Goal: Transaction & Acquisition: Book appointment/travel/reservation

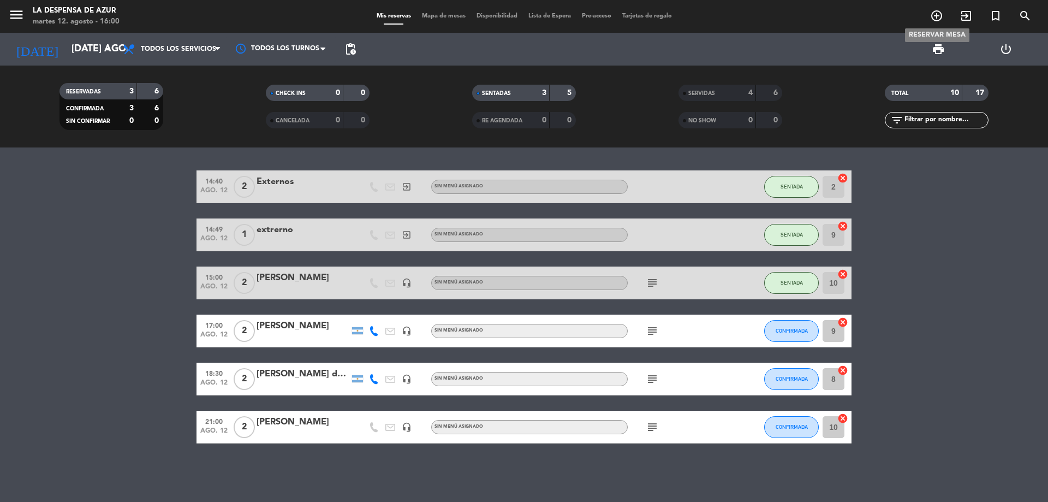
click at [933, 13] on icon "add_circle_outline" at bounding box center [936, 15] width 13 height 13
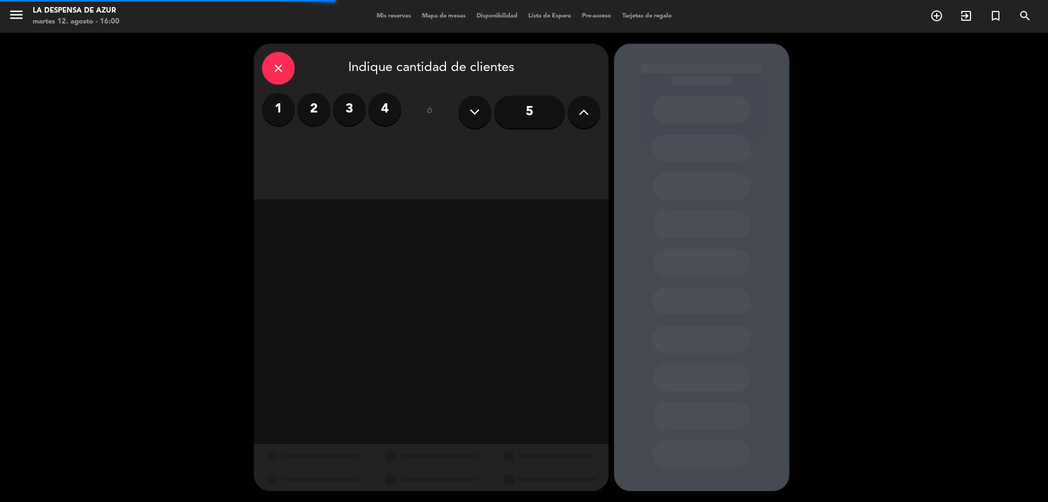
click at [312, 111] on label "2" at bounding box center [313, 109] width 33 height 33
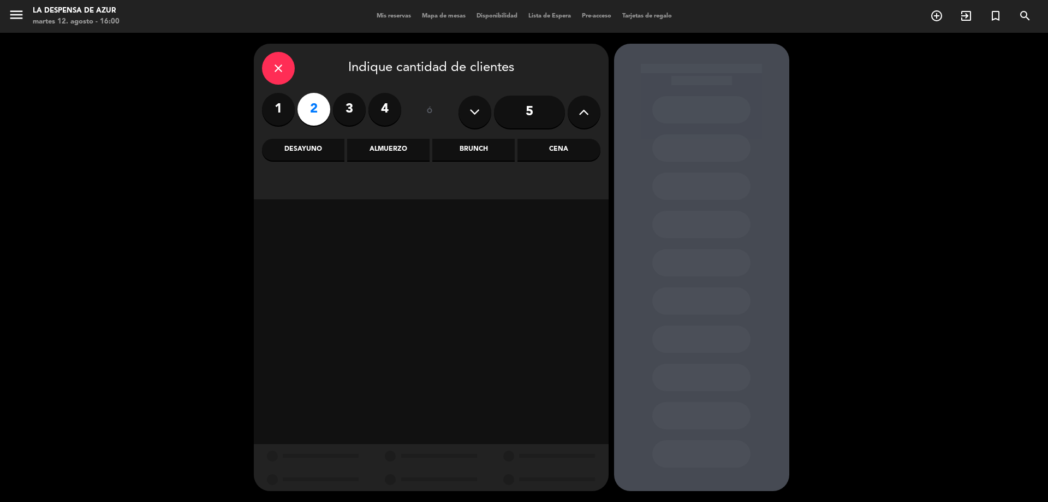
click at [552, 150] on div "Cena" at bounding box center [558, 150] width 82 height 22
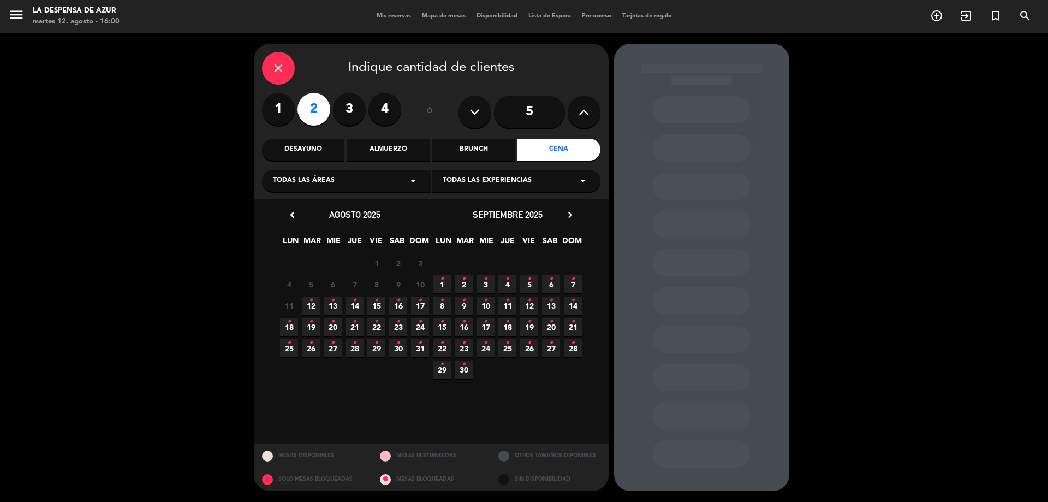
click at [313, 303] on span "12 •" at bounding box center [311, 305] width 18 height 18
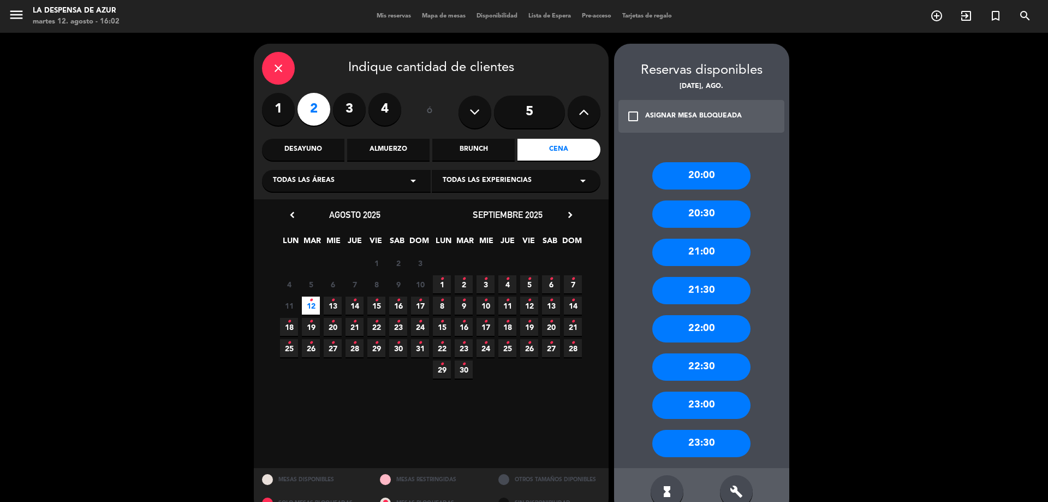
click at [706, 217] on div "20:30" at bounding box center [701, 213] width 98 height 27
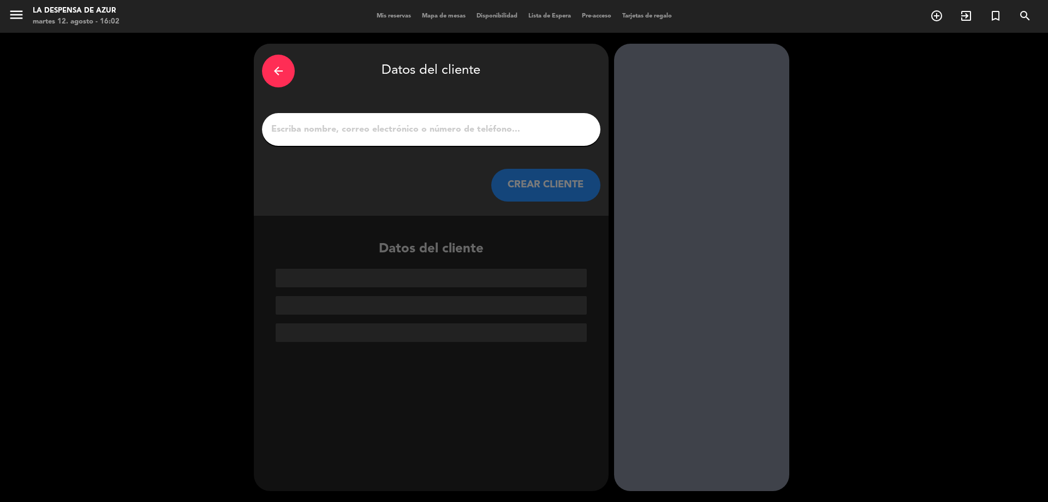
click at [333, 129] on input "1" at bounding box center [431, 129] width 322 height 15
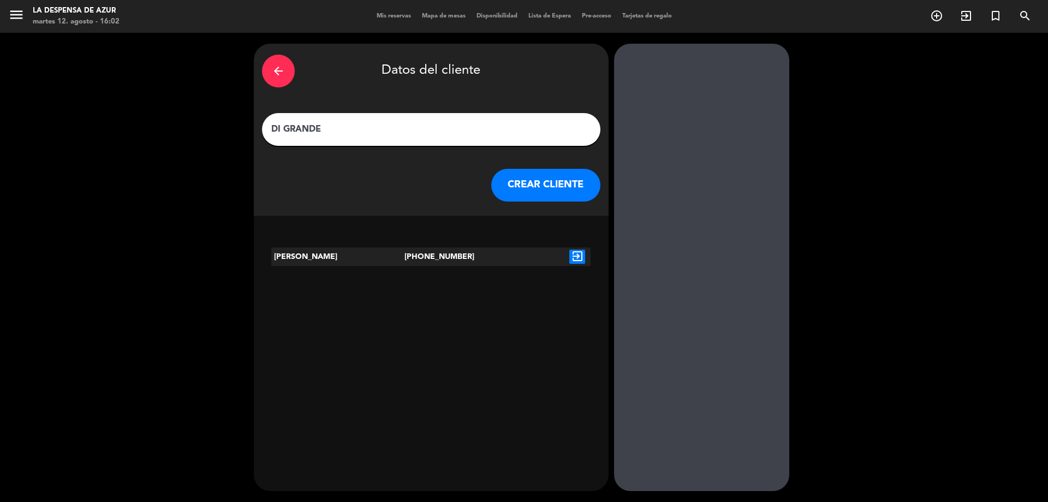
type input "DI GRANDE"
click at [581, 251] on icon "exit_to_app" at bounding box center [577, 256] width 16 height 14
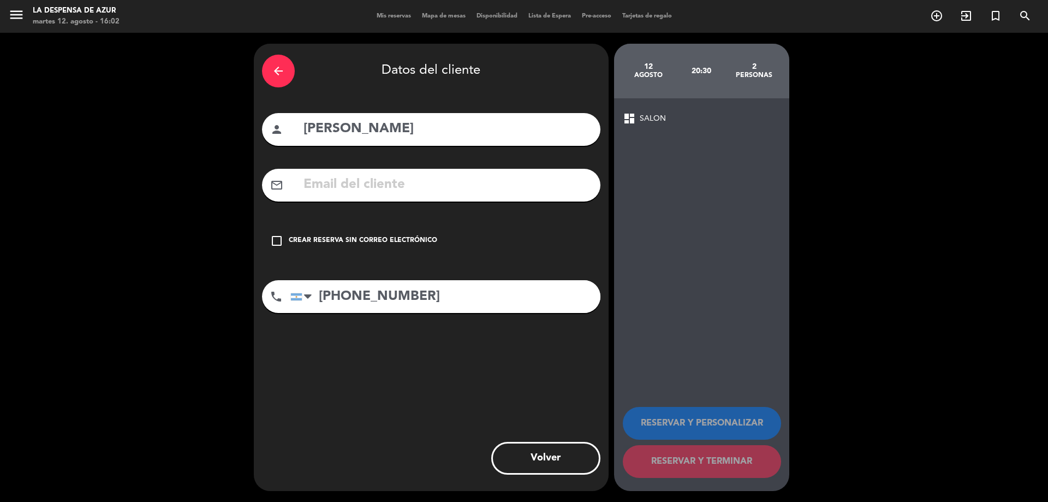
click at [352, 242] on div "Crear reserva sin correo electrónico" at bounding box center [363, 240] width 148 height 11
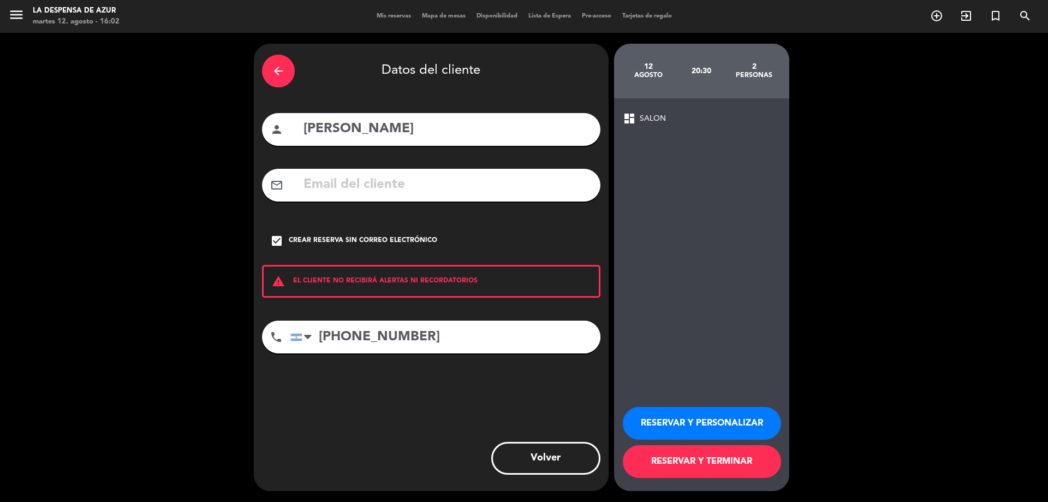
click at [688, 425] on button "RESERVAR Y PERSONALIZAR" at bounding box center [702, 423] width 158 height 33
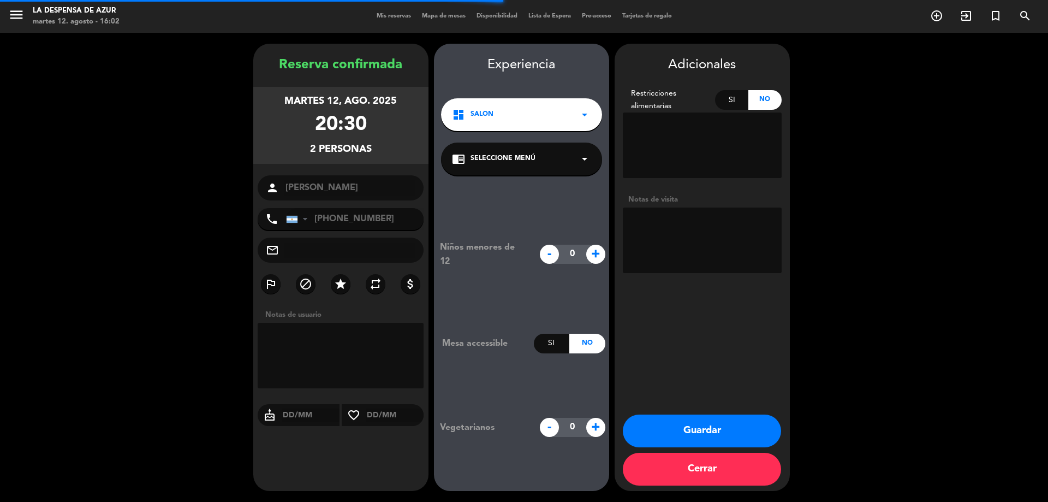
click at [649, 236] on textarea at bounding box center [702, 239] width 159 height 65
type textarea "a"
type textarea "Alojados #3"
click at [687, 428] on button "Guardar" at bounding box center [702, 430] width 158 height 33
